Goal: Information Seeking & Learning: Learn about a topic

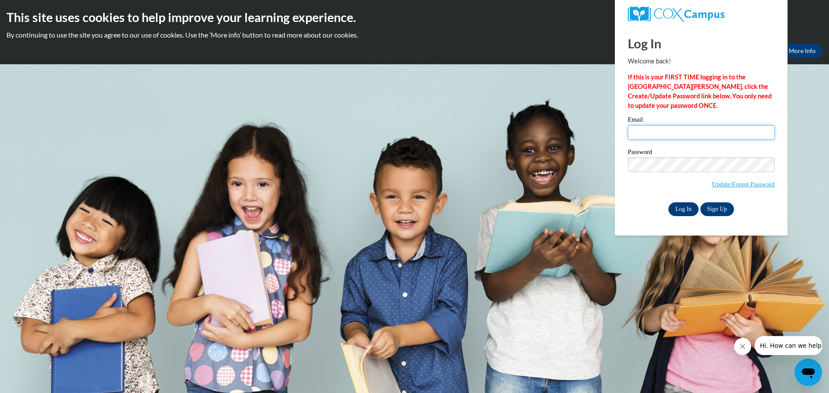
type input "rhode@platteville.k12.wi.us"
click at [683, 209] on input "Log In" at bounding box center [683, 210] width 30 height 14
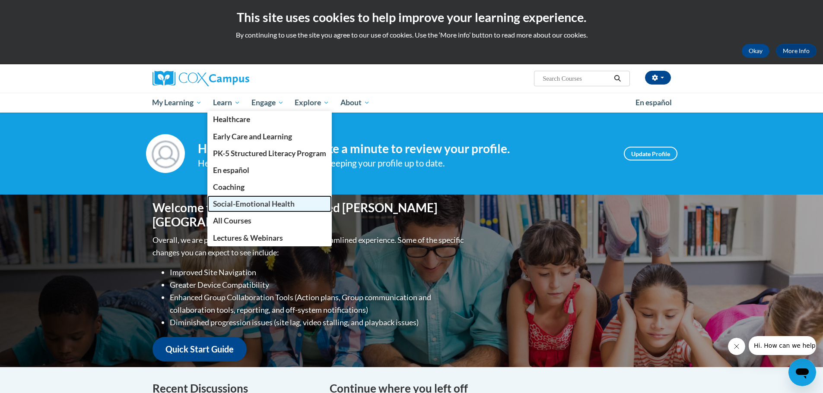
click at [228, 203] on span "Social-Emotional Health" at bounding box center [254, 204] width 82 height 9
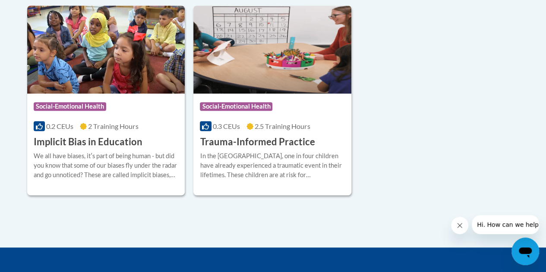
scroll to position [43, 0]
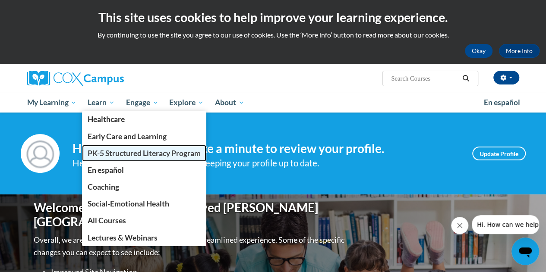
click at [108, 151] on span "PK-5 Structured Literacy Program" at bounding box center [144, 153] width 113 height 9
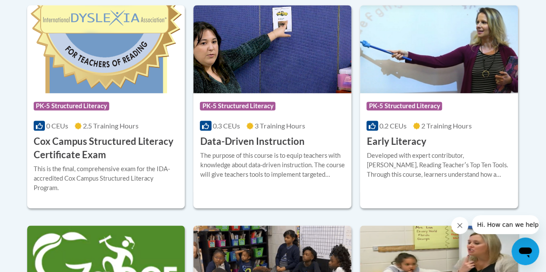
scroll to position [173, 0]
